Goal: Task Accomplishment & Management: Manage account settings

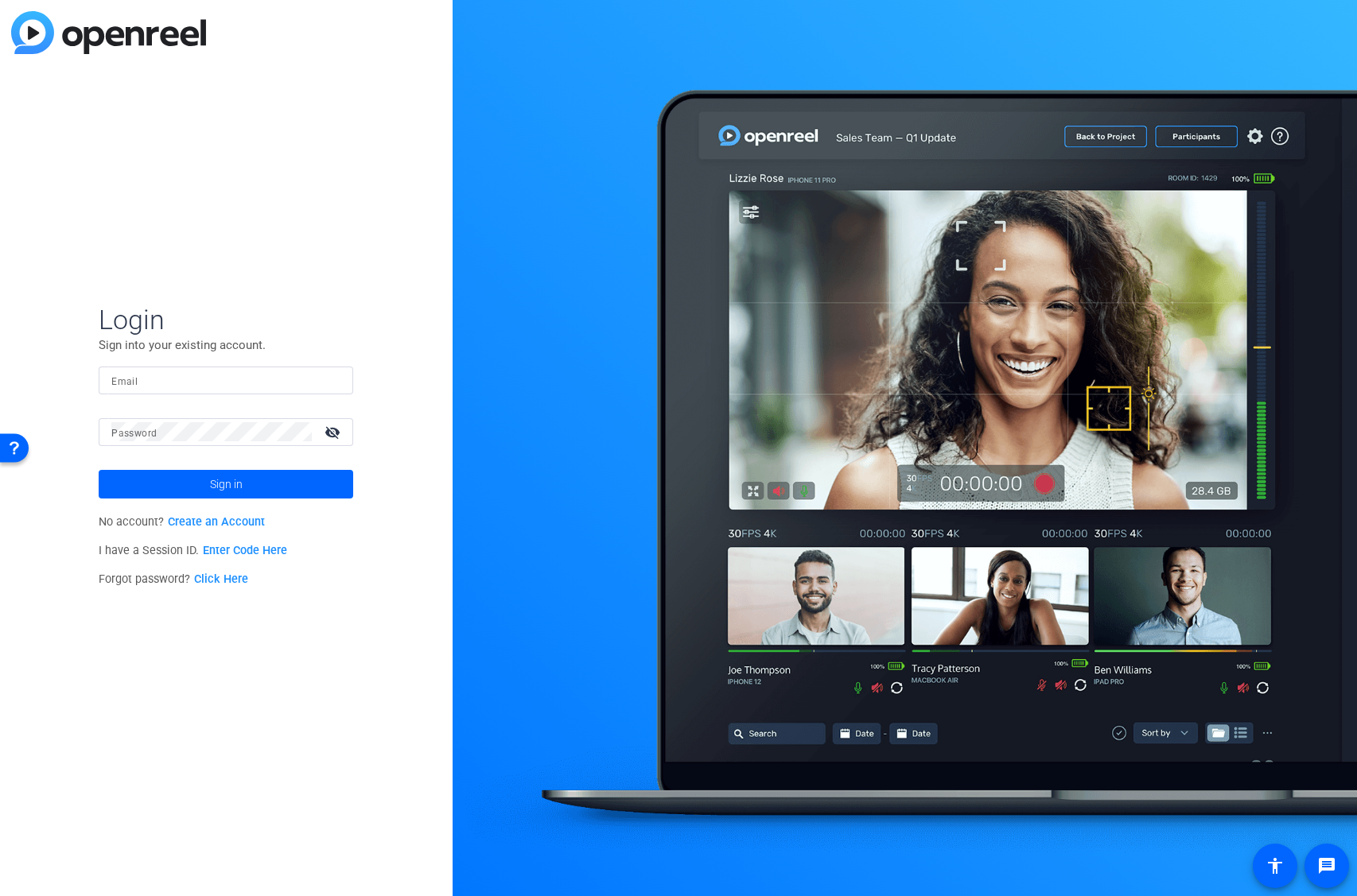
click at [208, 364] on form "Login Sign into your existing account. Email Password visibility_off Sign in" at bounding box center [226, 401] width 255 height 196
click at [156, 375] on input "Email" at bounding box center [226, 379] width 229 height 19
click at [164, 379] on input "Email" at bounding box center [226, 379] width 229 height 19
type input "[PERSON_NAME][EMAIL_ADDRESS][PERSON_NAME][DOMAIN_NAME]"
click at [98, 470] on button "Sign in" at bounding box center [226, 484] width 255 height 29
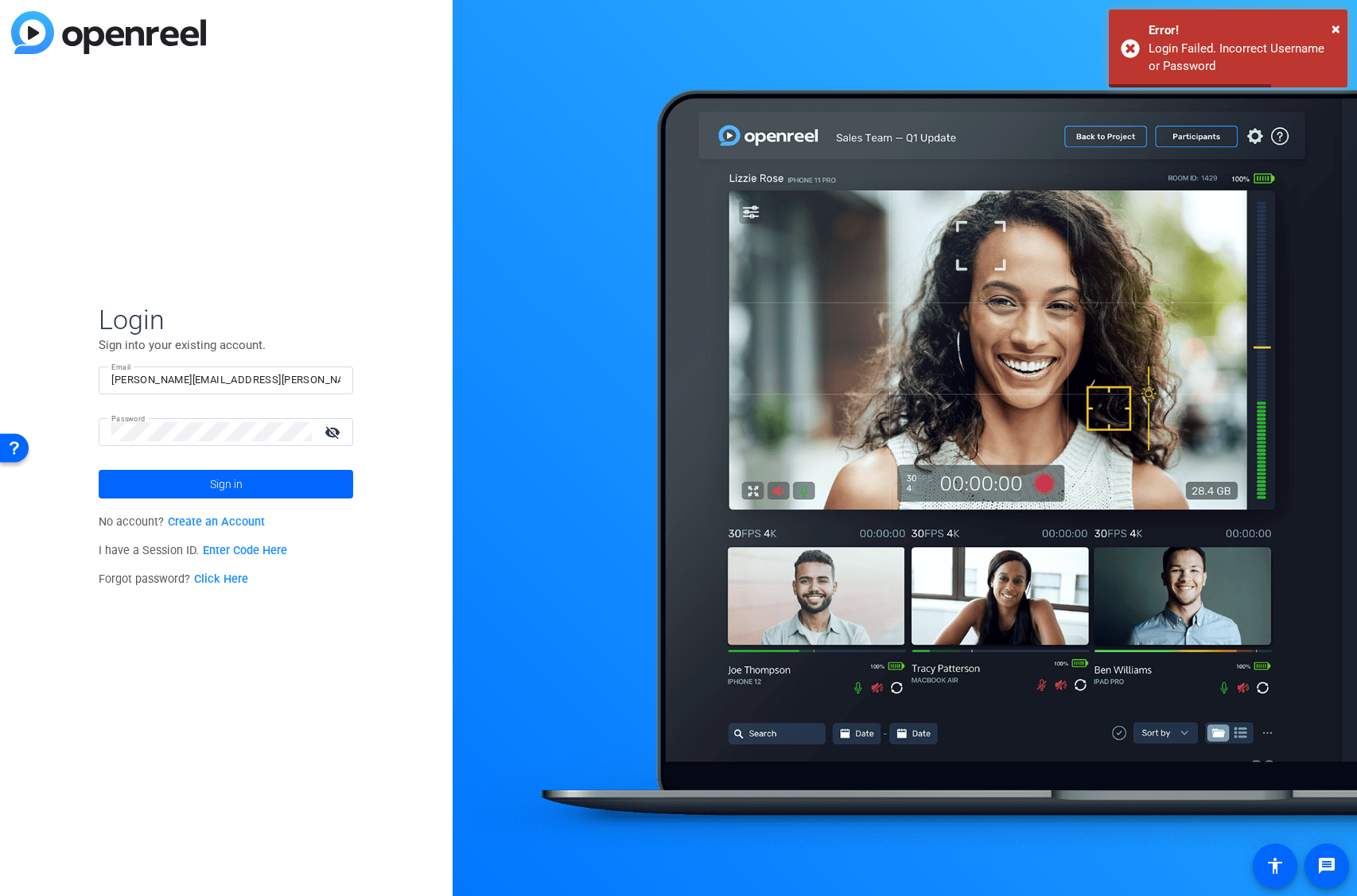
click at [332, 431] on mat-icon "visibility_off" at bounding box center [334, 433] width 38 height 23
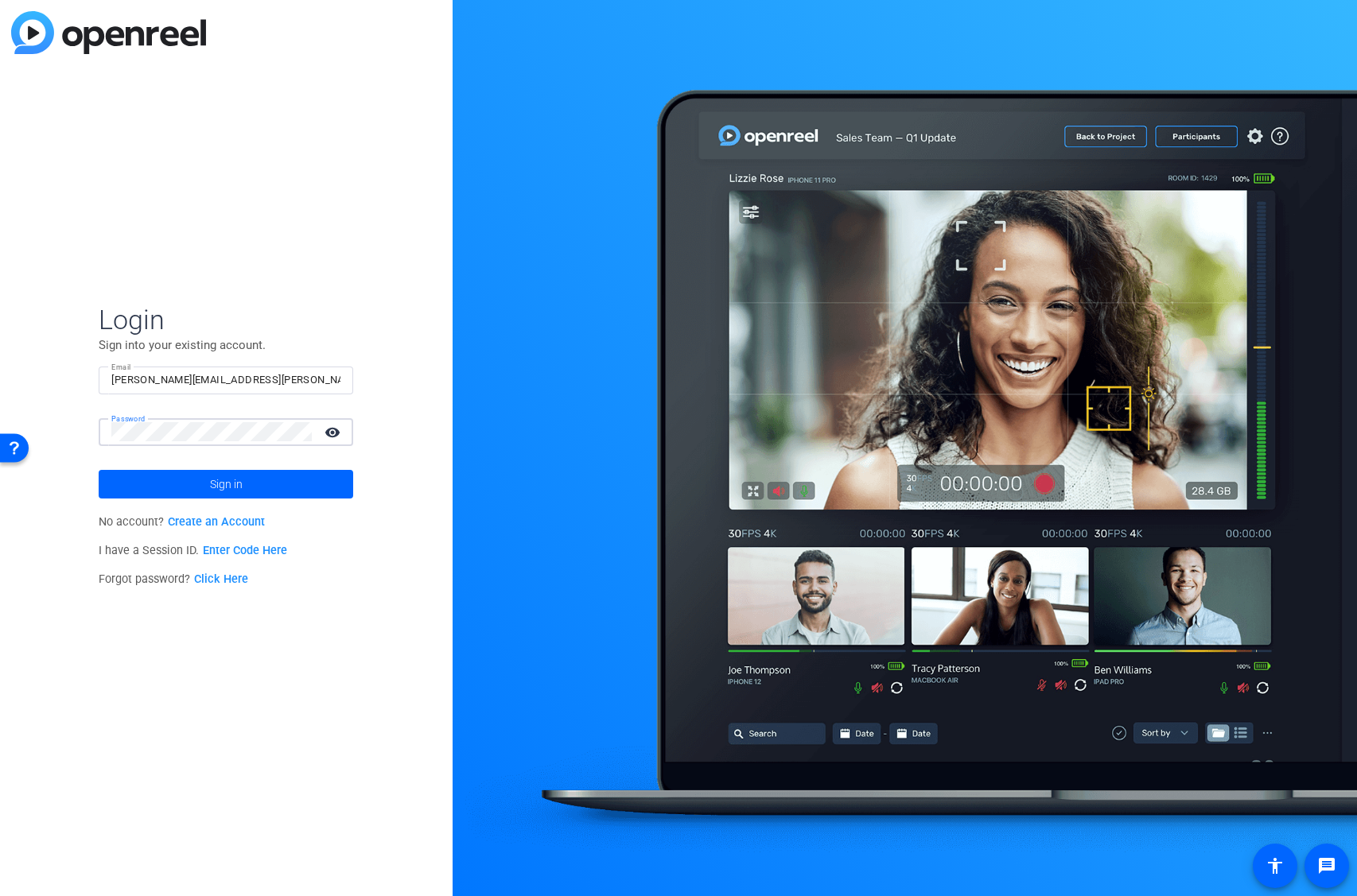
click at [98, 470] on button "Sign in" at bounding box center [226, 484] width 255 height 29
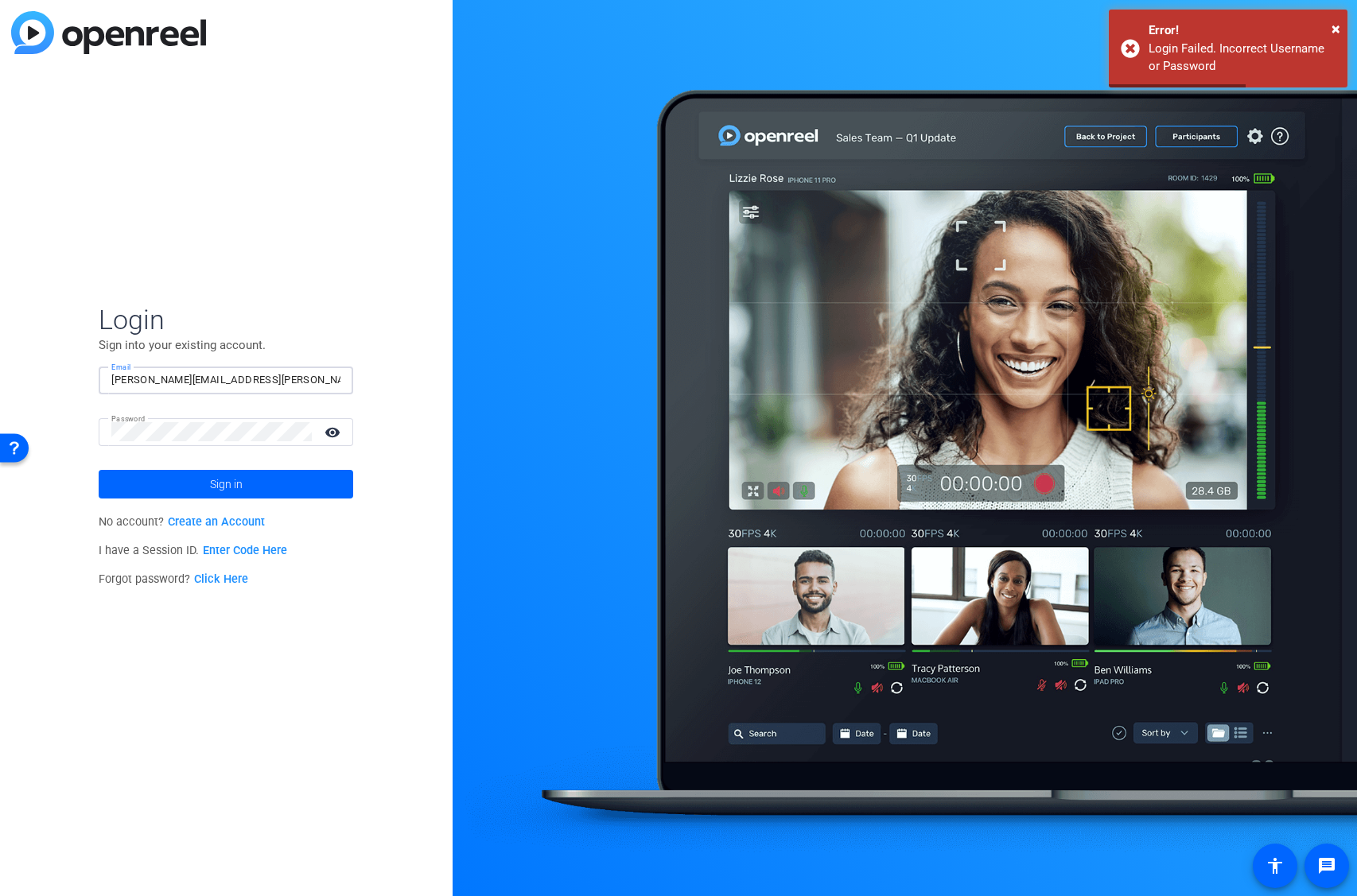
click at [218, 379] on input "[PERSON_NAME][EMAIL_ADDRESS][PERSON_NAME][DOMAIN_NAME]" at bounding box center [226, 379] width 229 height 19
click at [41, 430] on div "Login Sign into your existing account. Email Matthew.bardugone@pfizer.com Passw…" at bounding box center [226, 448] width 453 height 896
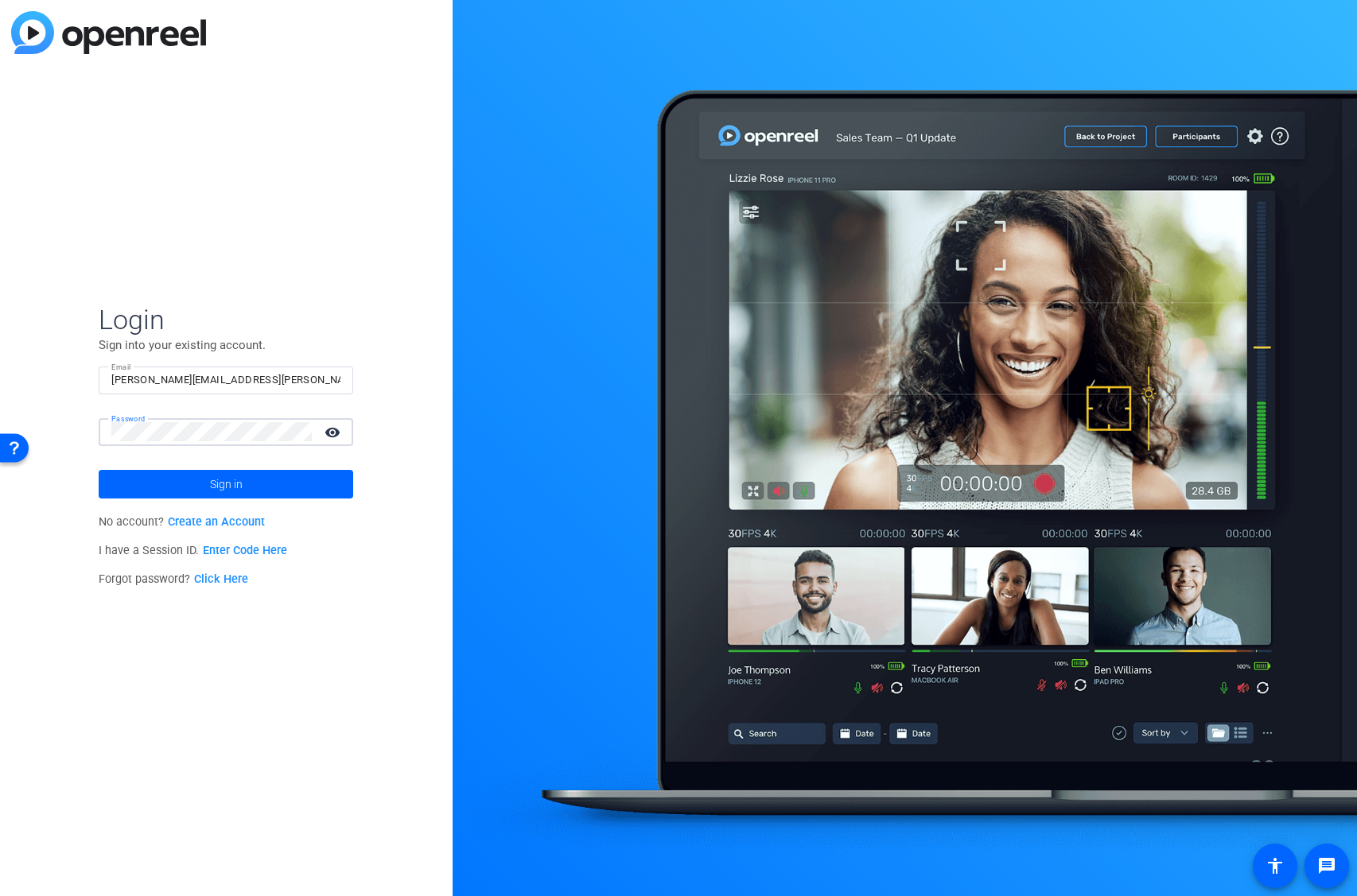
click at [98, 470] on button "Sign in" at bounding box center [226, 484] width 255 height 29
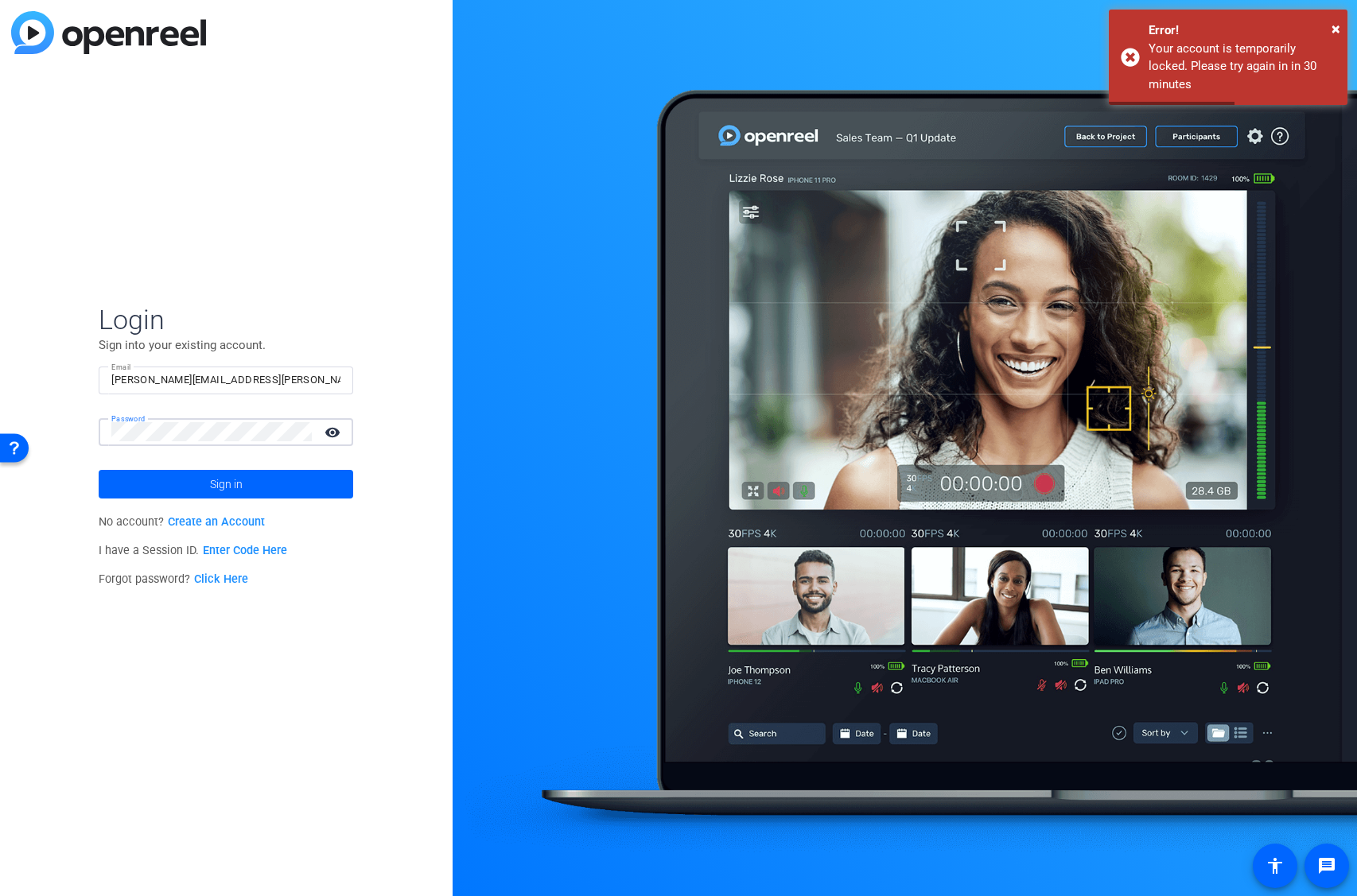
click at [98, 470] on button "Sign in" at bounding box center [226, 484] width 255 height 29
click at [212, 576] on link "Click Here" at bounding box center [221, 579] width 54 height 14
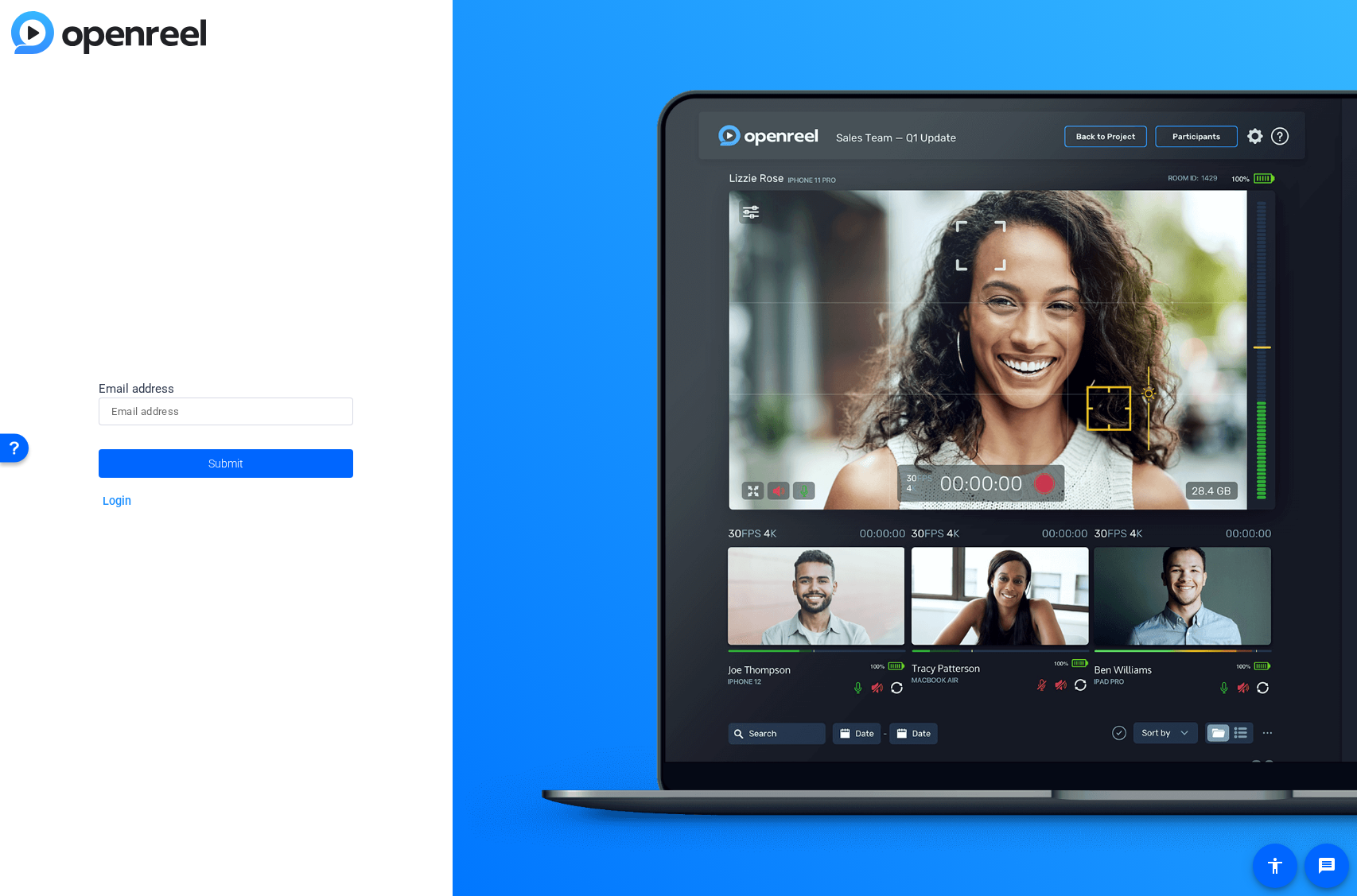
click at [193, 421] on div at bounding box center [226, 411] width 229 height 28
paste input "[PERSON_NAME][EMAIL_ADDRESS][PERSON_NAME][DOMAIN_NAME]"
type input "[PERSON_NAME][EMAIL_ADDRESS][PERSON_NAME][DOMAIN_NAME]"
click at [221, 487] on openreel-director-forgot-password-form "Email address Matthew.bardugone@pfizer.com Submit Login" at bounding box center [226, 448] width 255 height 136
click at [222, 459] on span "Submit" at bounding box center [226, 463] width 35 height 40
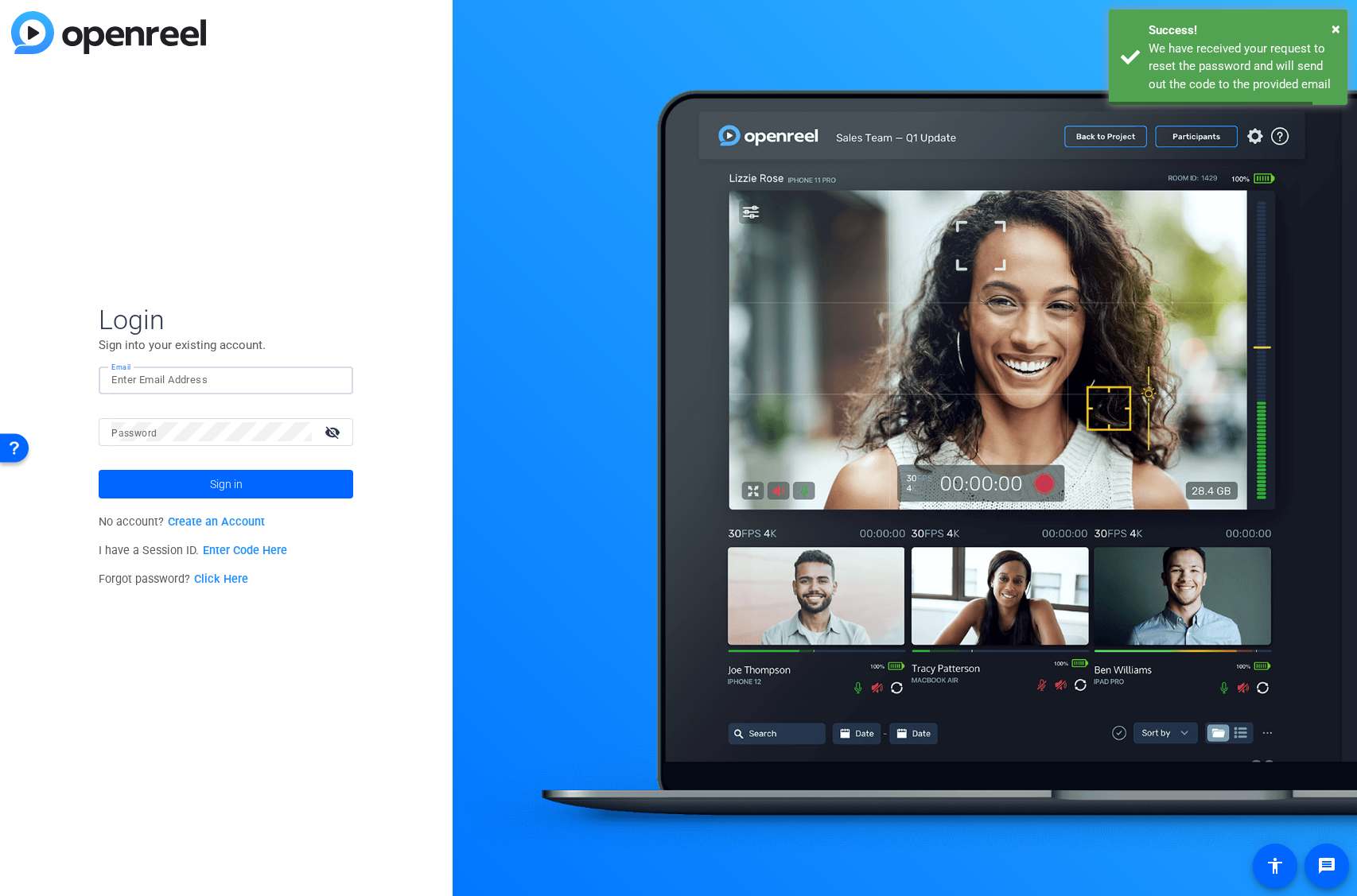
click at [188, 372] on input "Email" at bounding box center [226, 379] width 229 height 19
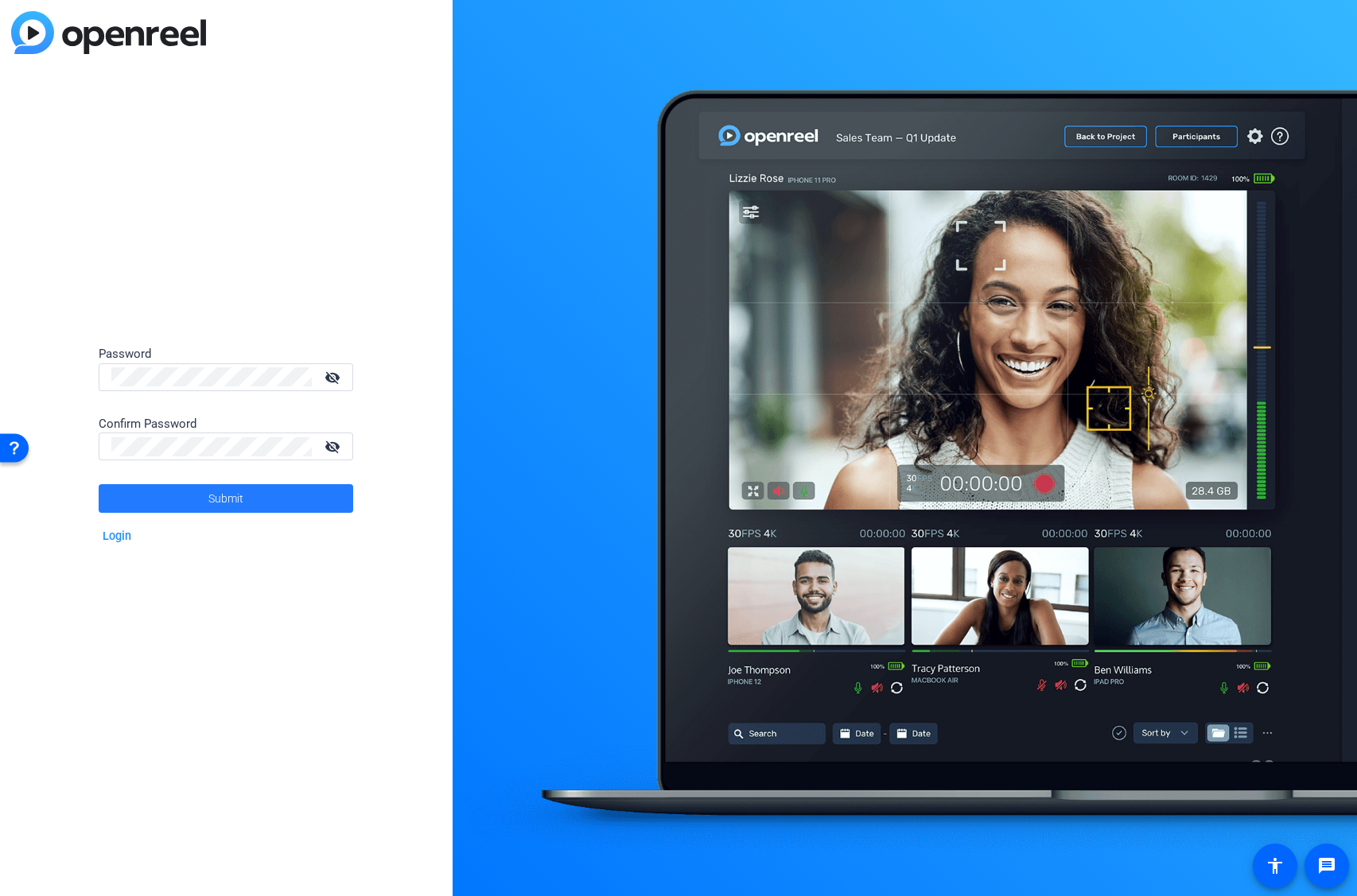
click at [229, 496] on span "Submit" at bounding box center [226, 499] width 35 height 40
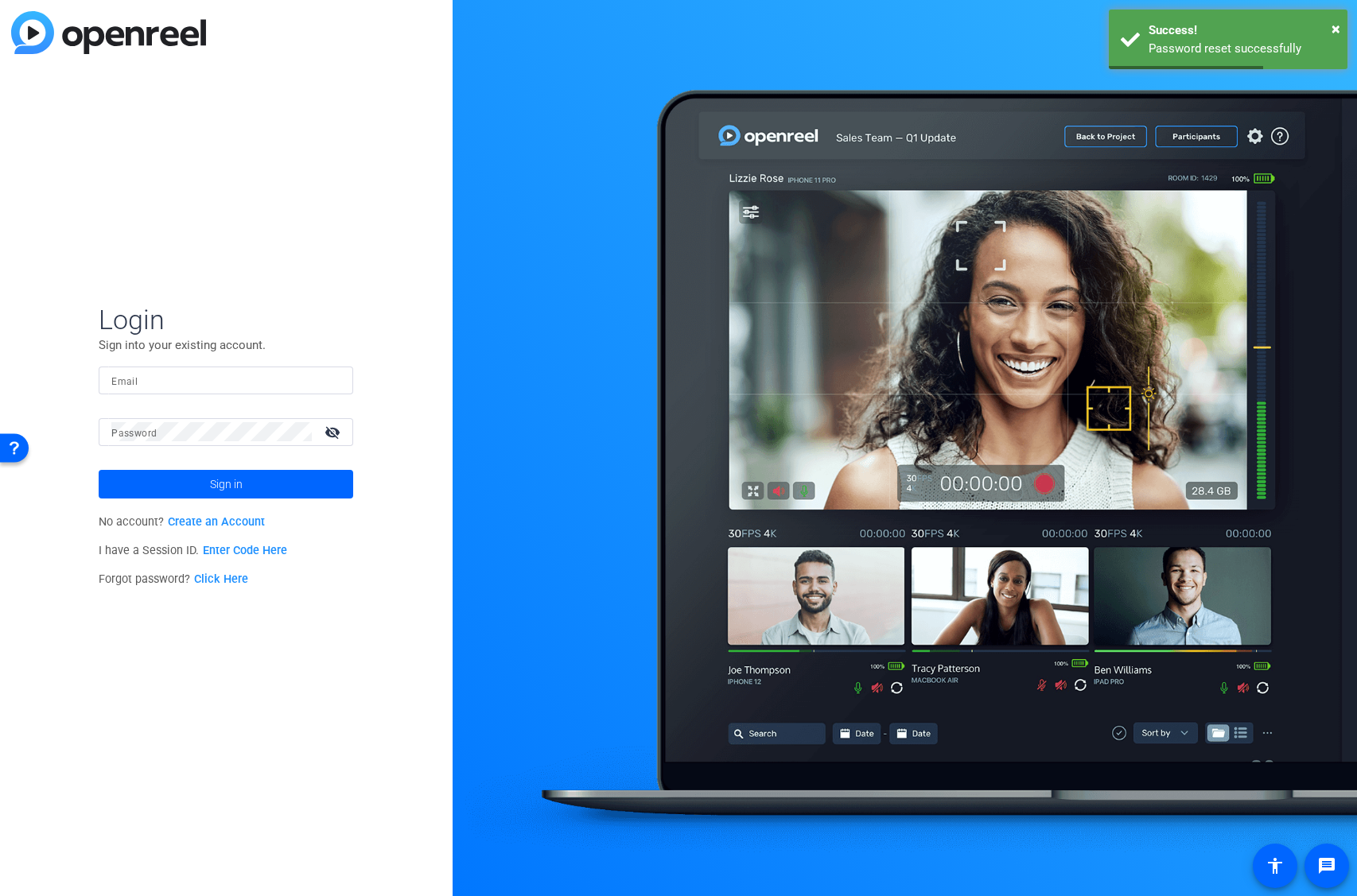
click at [209, 390] on div at bounding box center [226, 380] width 229 height 28
click at [207, 387] on input "Email" at bounding box center [226, 379] width 229 height 19
paste input "[PERSON_NAME][EMAIL_ADDRESS][PERSON_NAME][DOMAIN_NAME]"
type input "[PERSON_NAME][EMAIL_ADDRESS][PERSON_NAME][DOMAIN_NAME]"
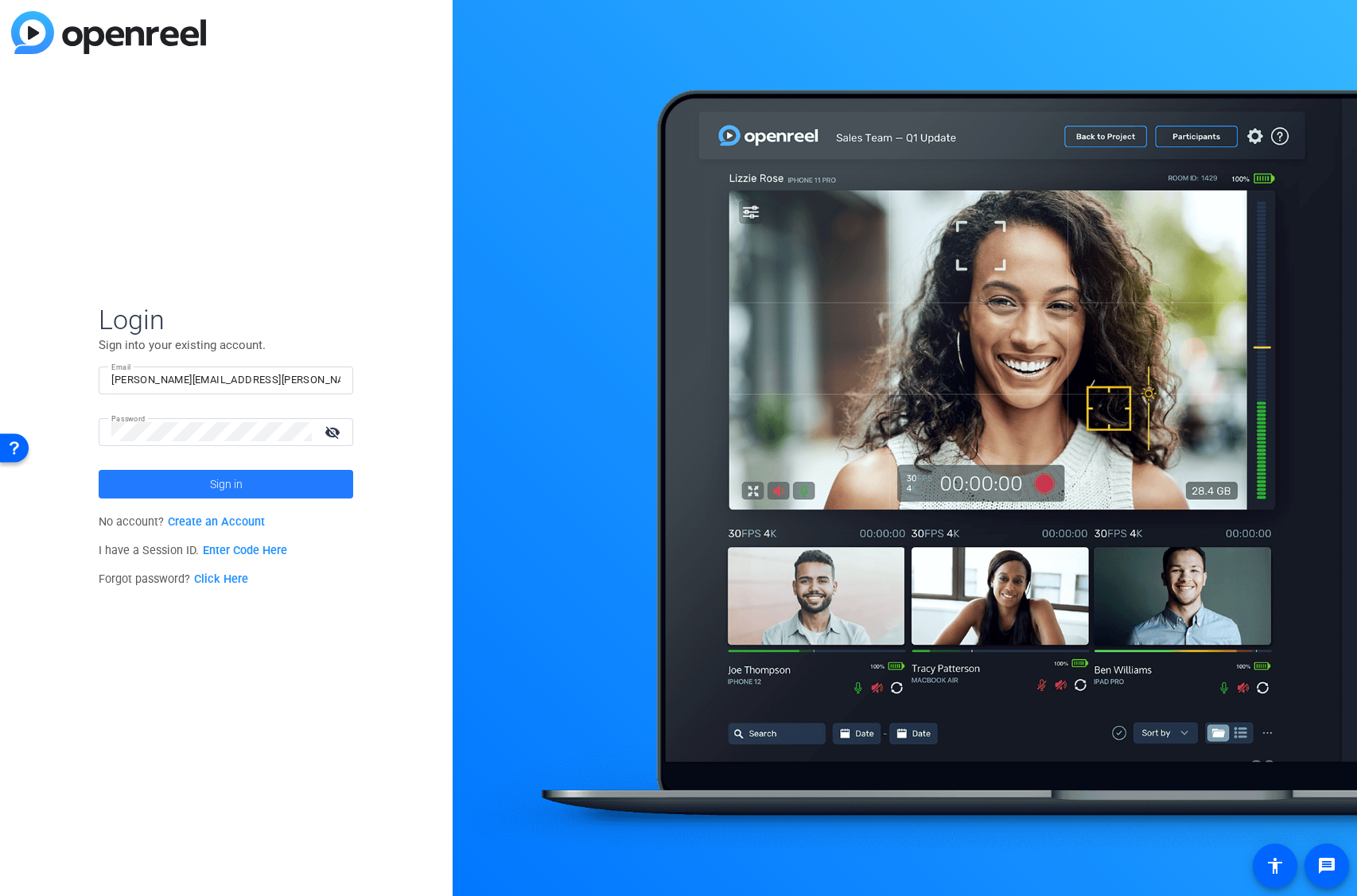
click at [224, 495] on span "Sign in" at bounding box center [226, 484] width 33 height 40
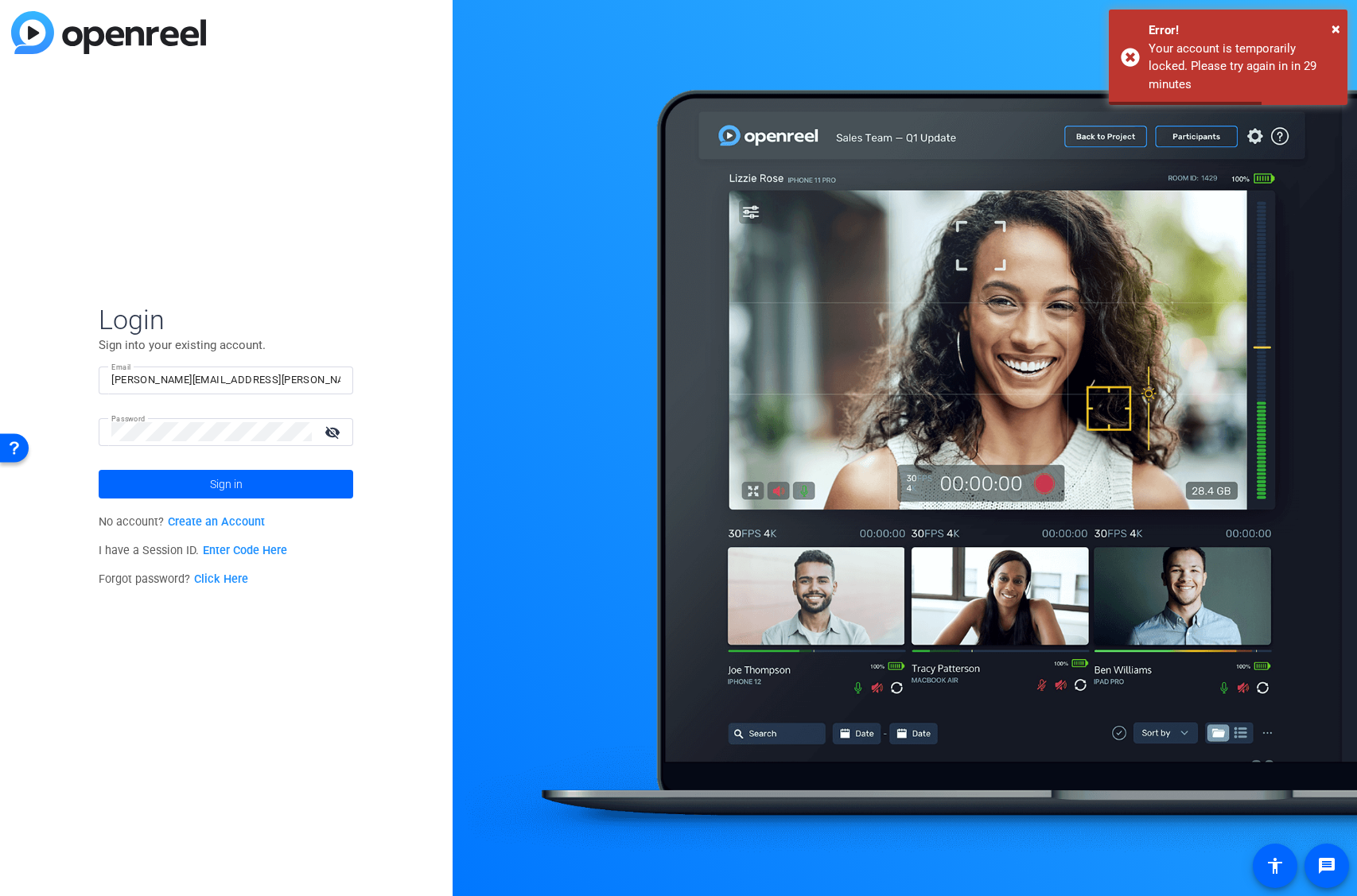
click at [336, 431] on mat-icon "visibility_off" at bounding box center [334, 433] width 38 height 23
